Goal: Task Accomplishment & Management: Complete application form

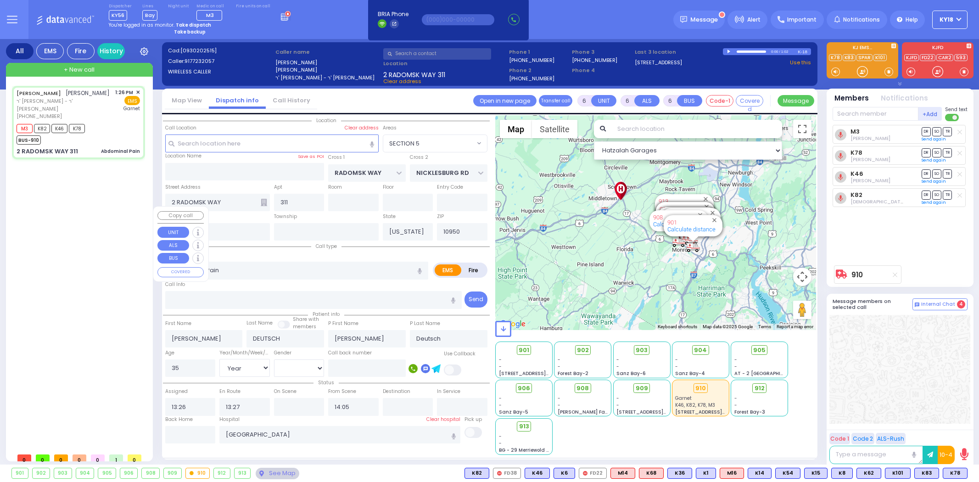
select select "SECTION 5"
select select "Year"
select select "[DEMOGRAPHIC_DATA]"
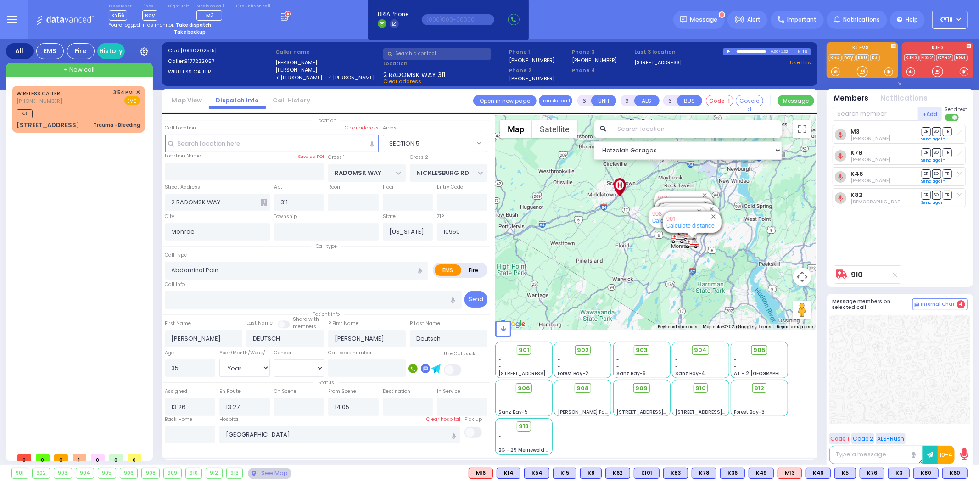
click at [281, 13] on icon at bounding box center [286, 16] width 10 height 10
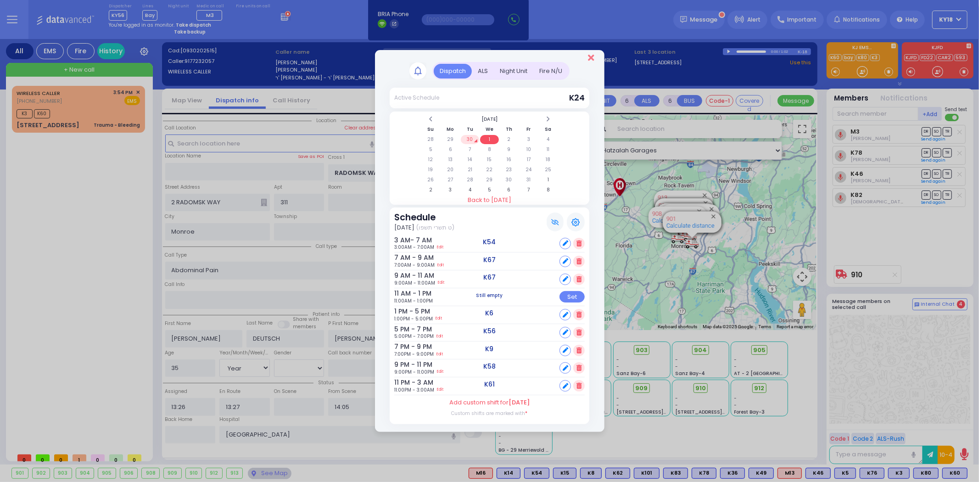
click at [590, 61] on icon "Close" at bounding box center [591, 57] width 6 height 9
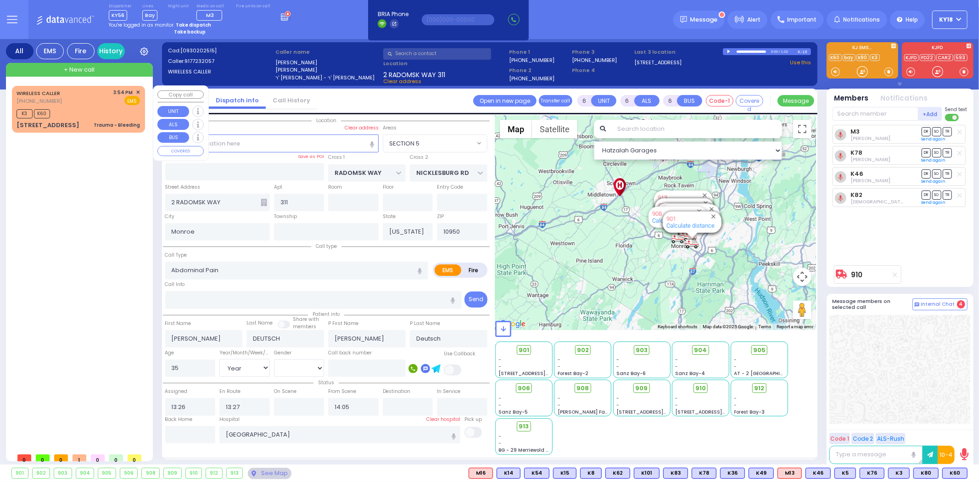
click at [72, 114] on div "K3 K60" at bounding box center [78, 112] width 123 height 11
type input "2"
type input "1"
select select
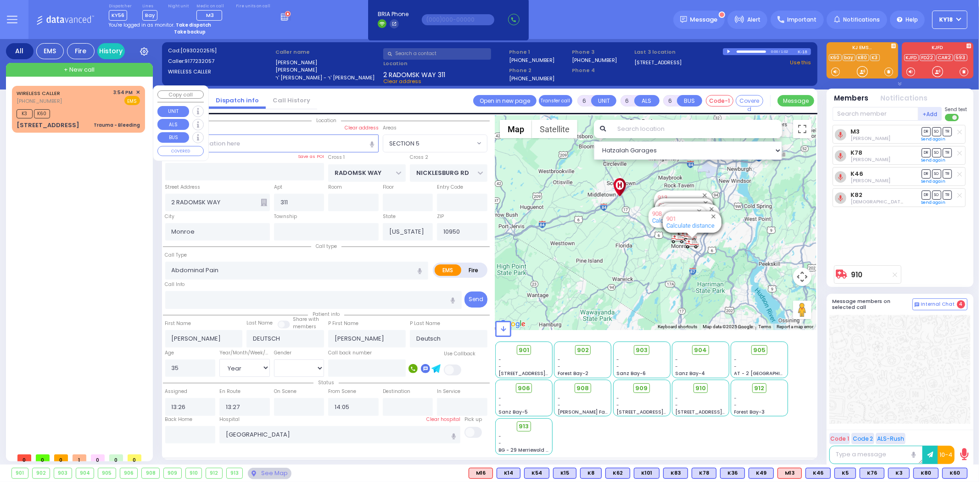
type input "Trauma - Bleeding"
radio input "true"
select select
type input "15:54"
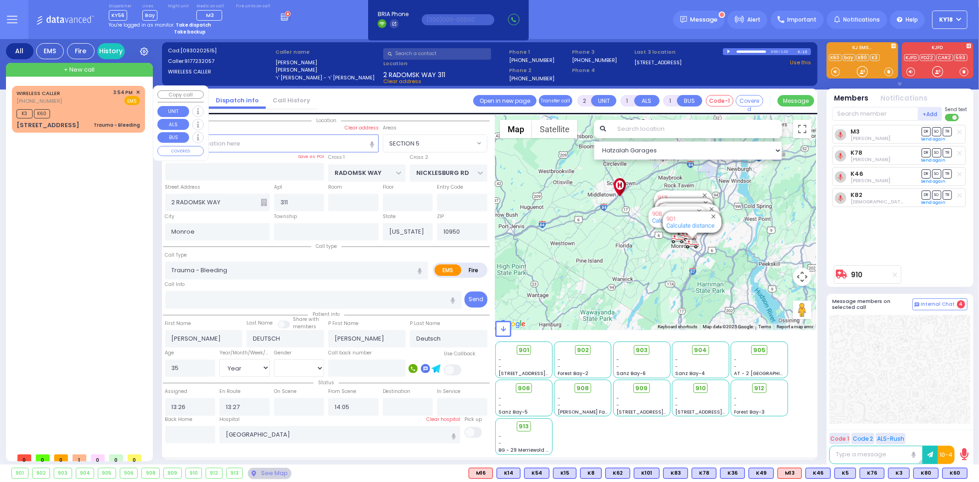
type input "15:56"
select select "Hatzalah Garages"
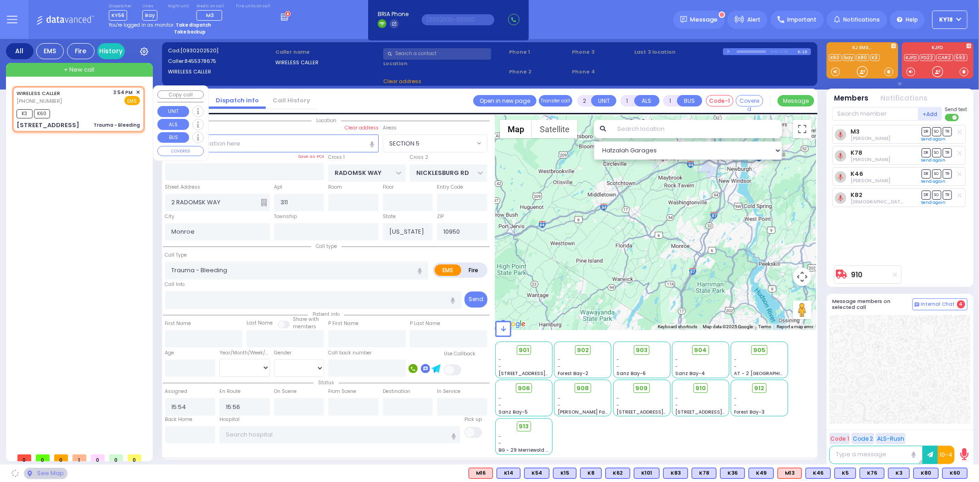
type input "FILLMORE COURT"
type input "[STREET_ADDRESS]"
type input "201"
select select "SECTION 2"
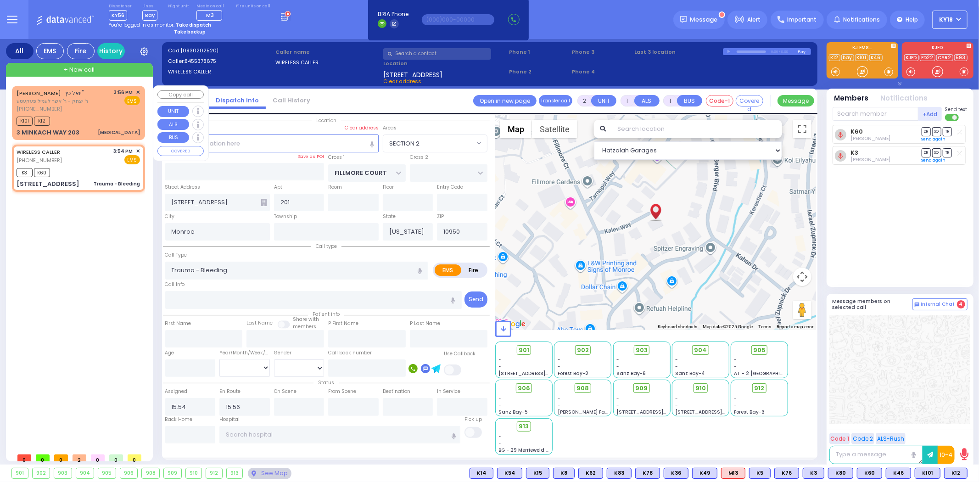
click at [84, 128] on div "3 MINKACH WAY 203 [MEDICAL_DATA]" at bounding box center [78, 132] width 123 height 9
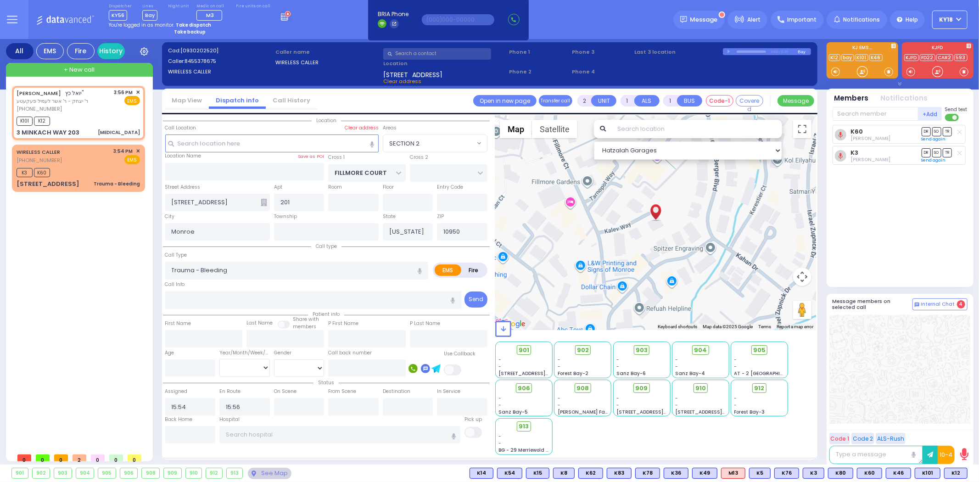
select select
type input "[MEDICAL_DATA]"
radio input "true"
type input "[PERSON_NAME]"
type input "KATZ"
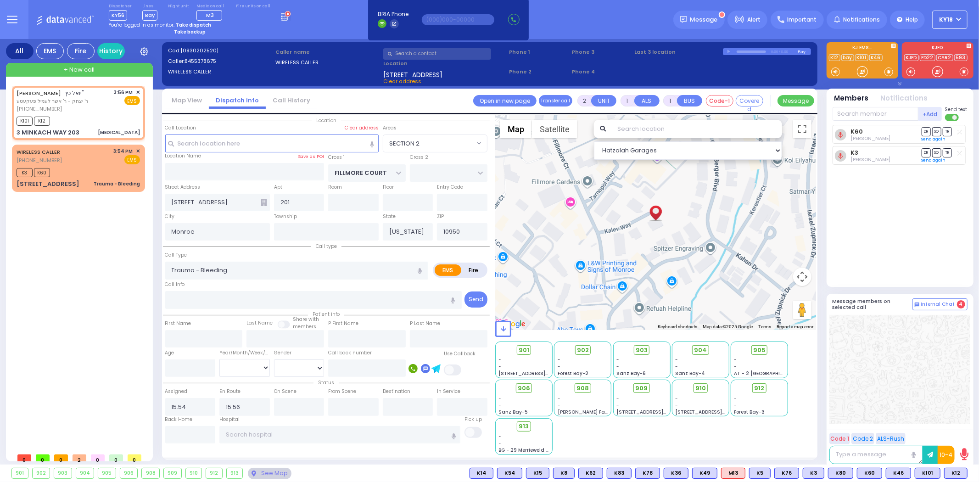
select select
type input "15:56"
type input "15:58"
type input "AMSTERDAM WAY"
type input "[GEOGRAPHIC_DATA]"
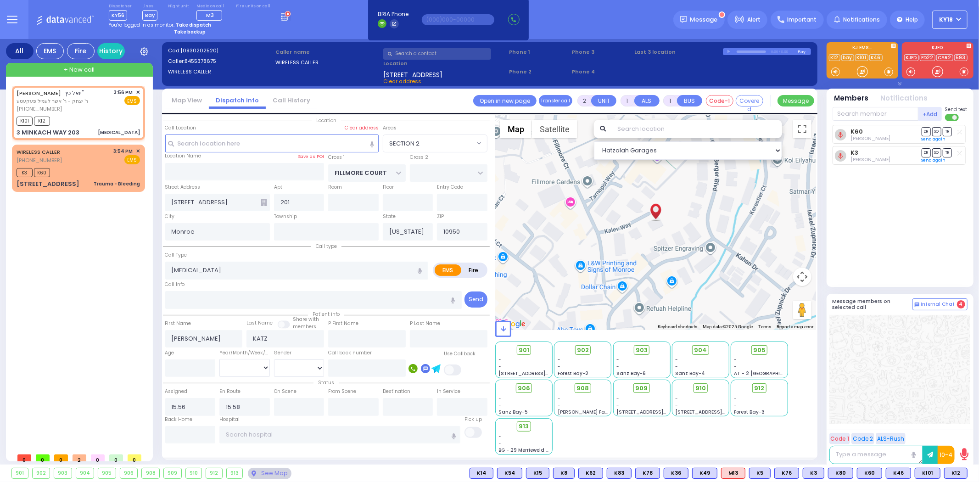
type input "3 MINKACH WAY"
type input "203"
type input "[PERSON_NAME]"
select select "Hatzalah Garages"
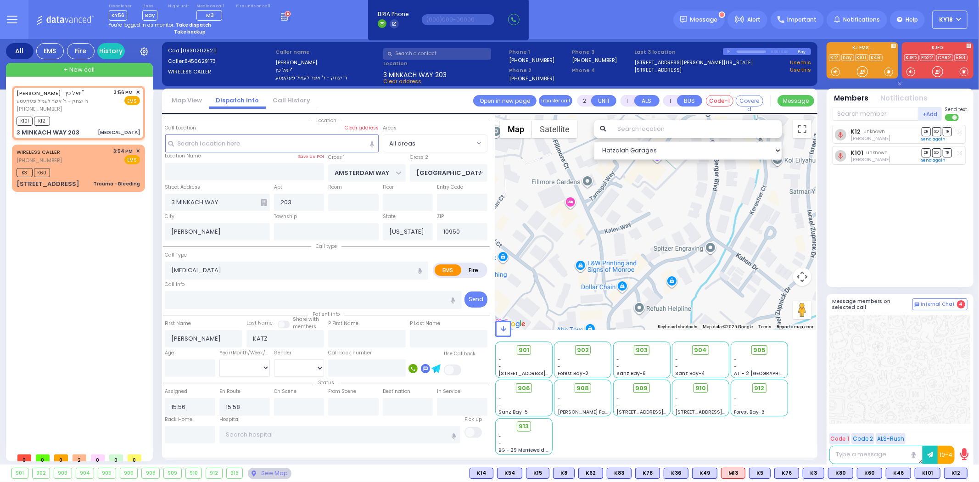
click at [281, 15] on icon at bounding box center [286, 16] width 10 height 10
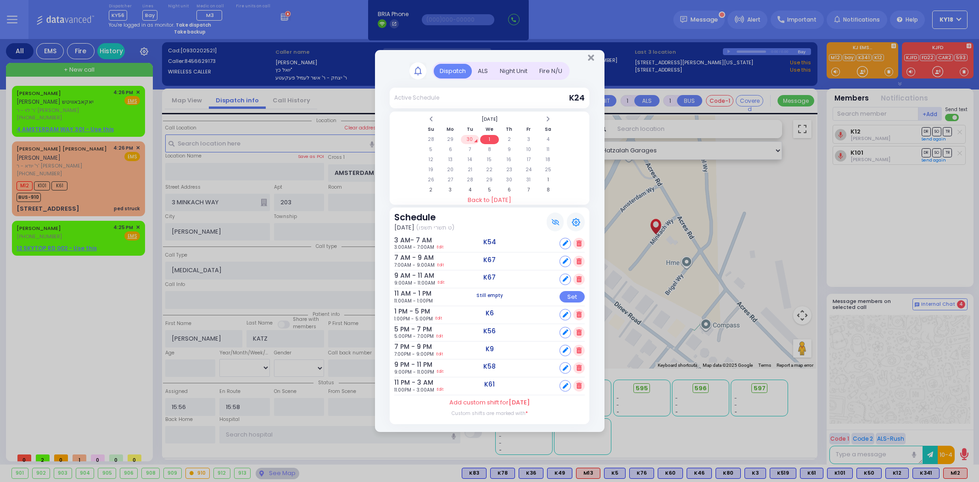
select select
